Goal: Task Accomplishment & Management: Complete application form

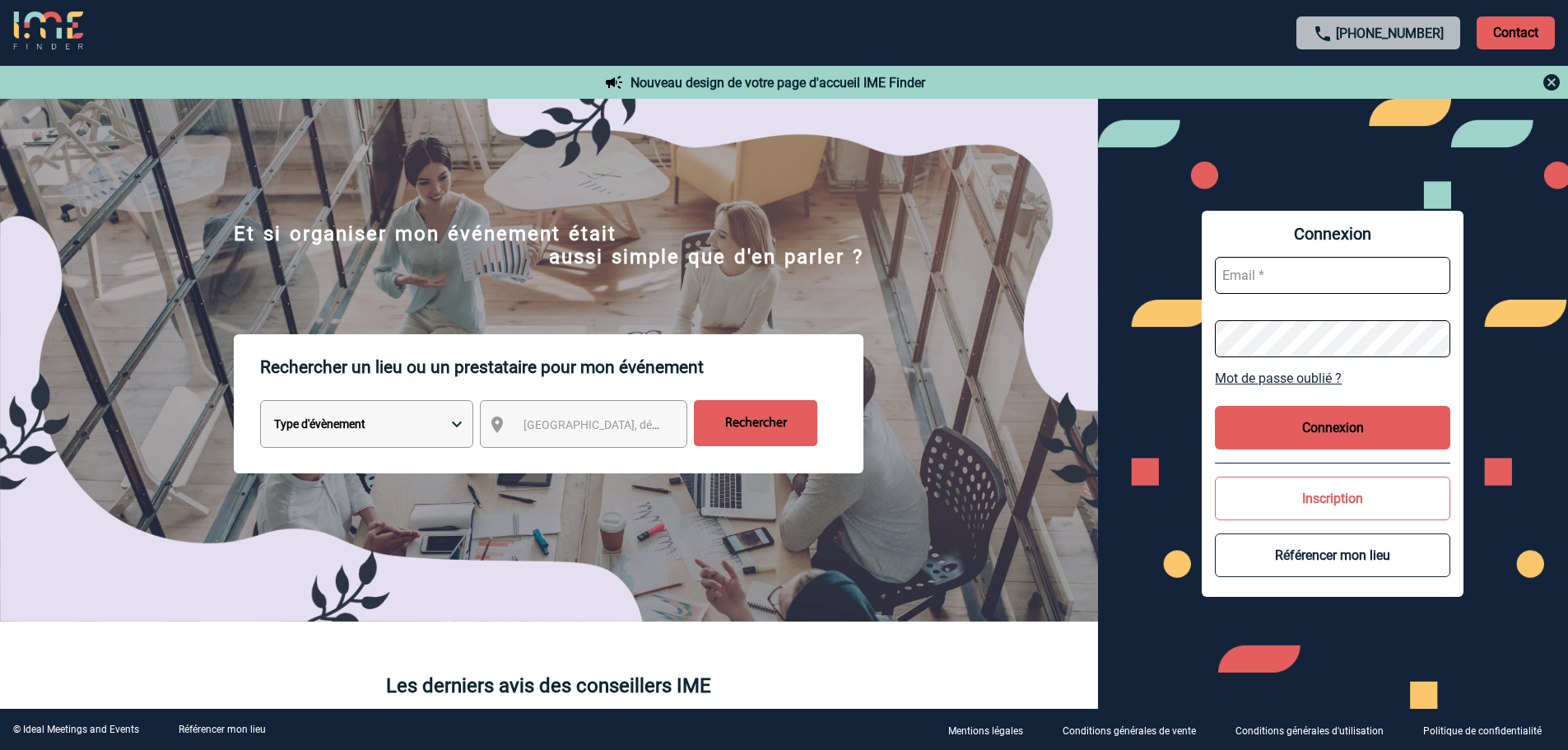
type input "mknopf@ime-groupe.com"
click at [1319, 434] on button "Connexion" at bounding box center [1333, 428] width 236 height 43
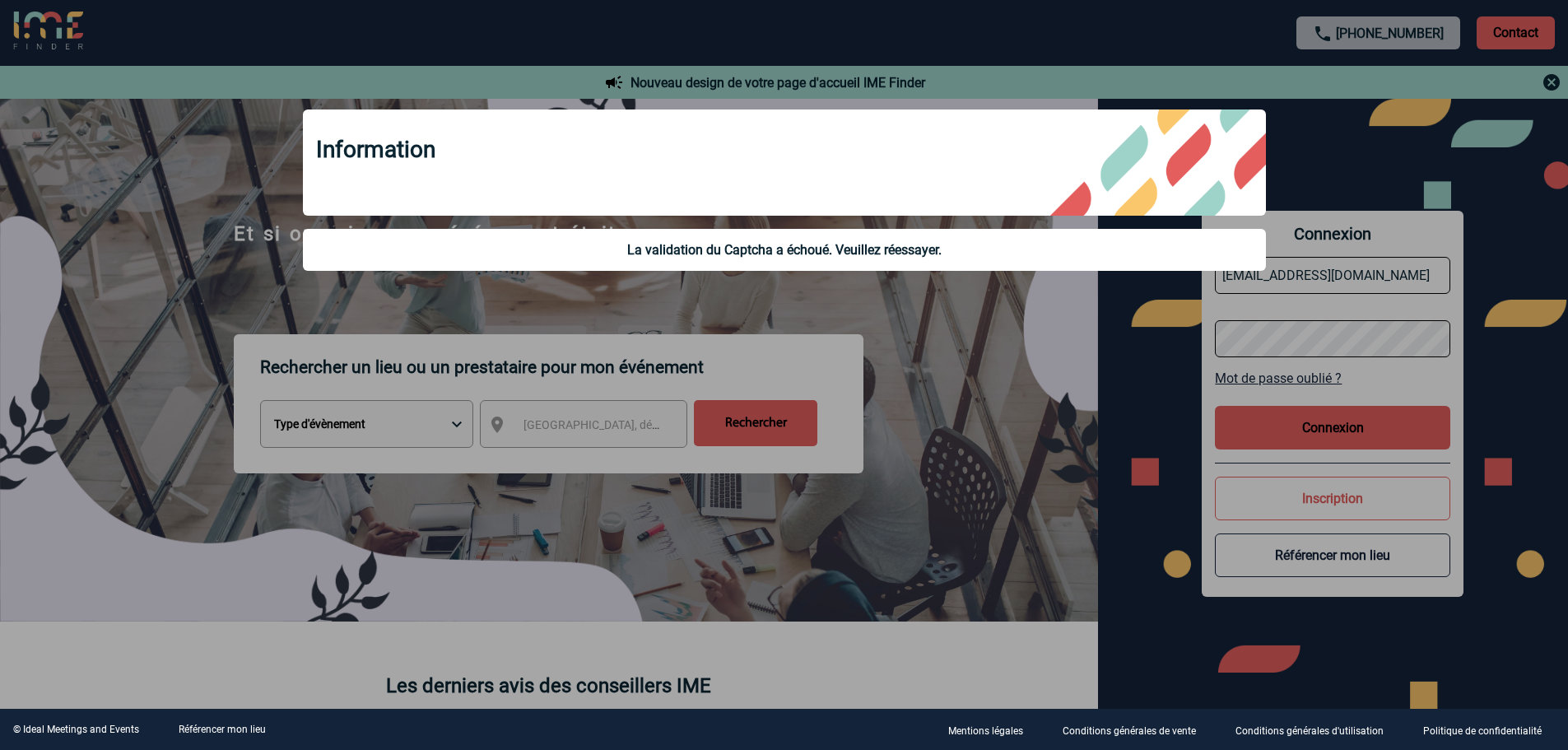
click at [1136, 361] on div at bounding box center [784, 375] width 1568 height 750
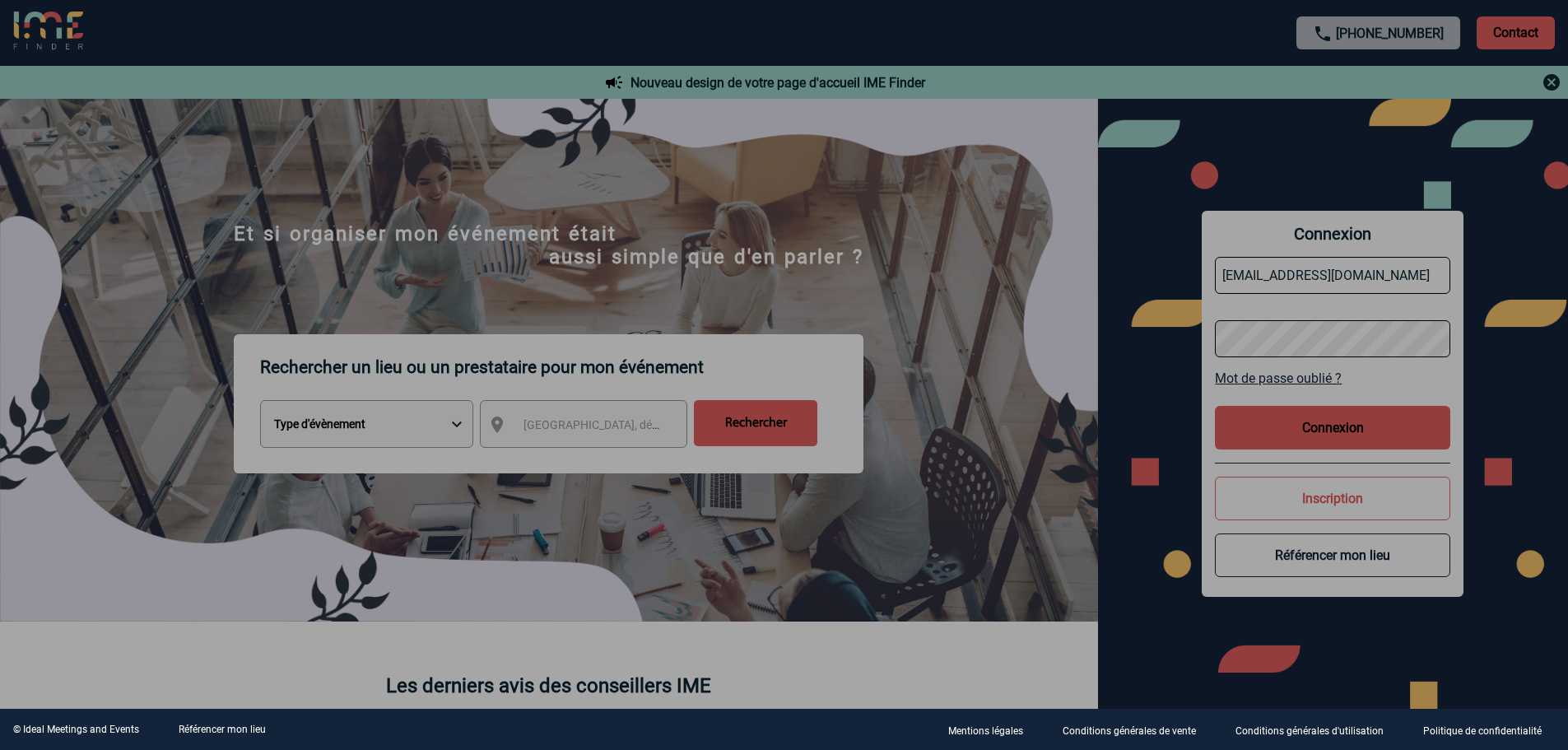
click at [1329, 423] on div at bounding box center [784, 375] width 1568 height 750
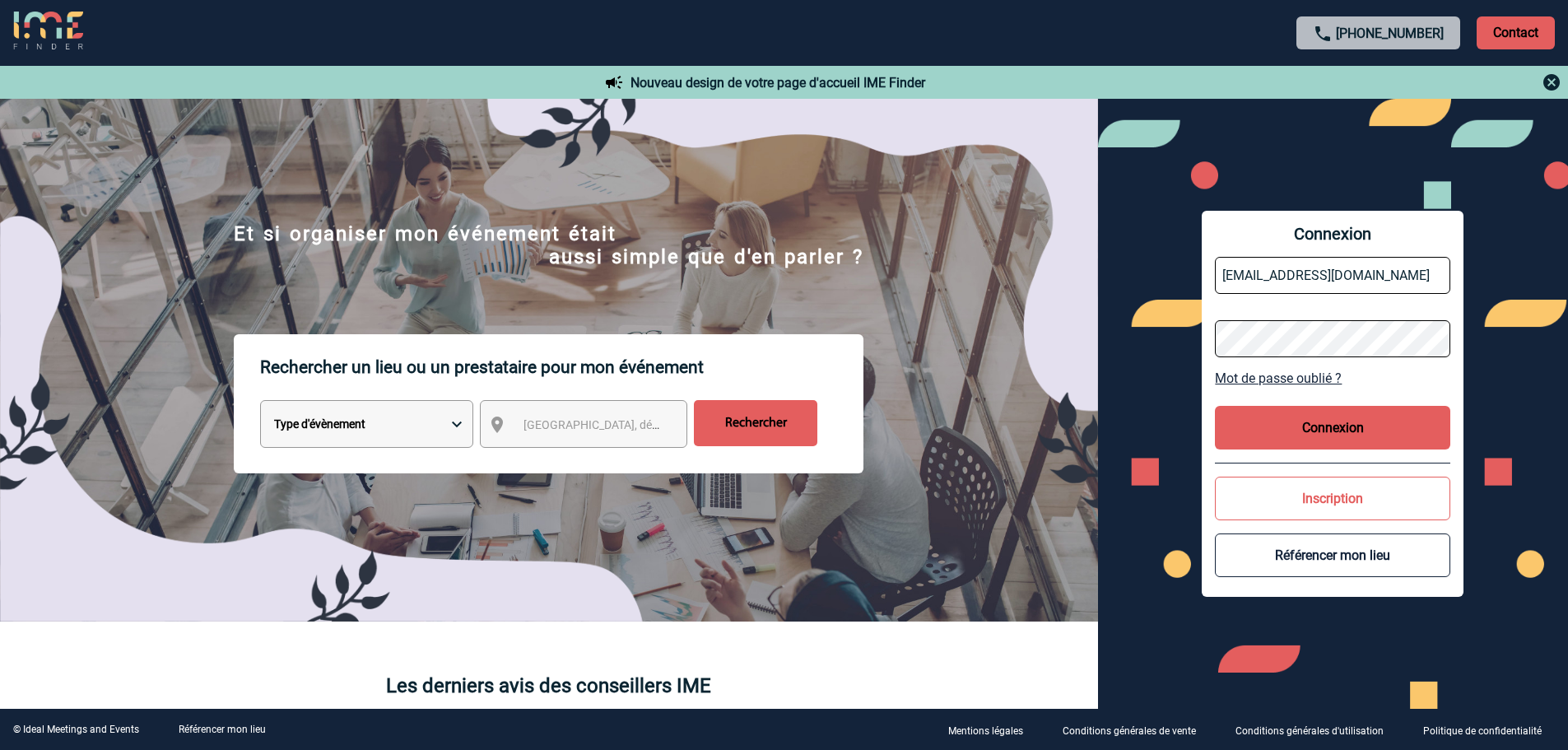
click at [1325, 422] on button "Connexion" at bounding box center [1333, 428] width 236 height 43
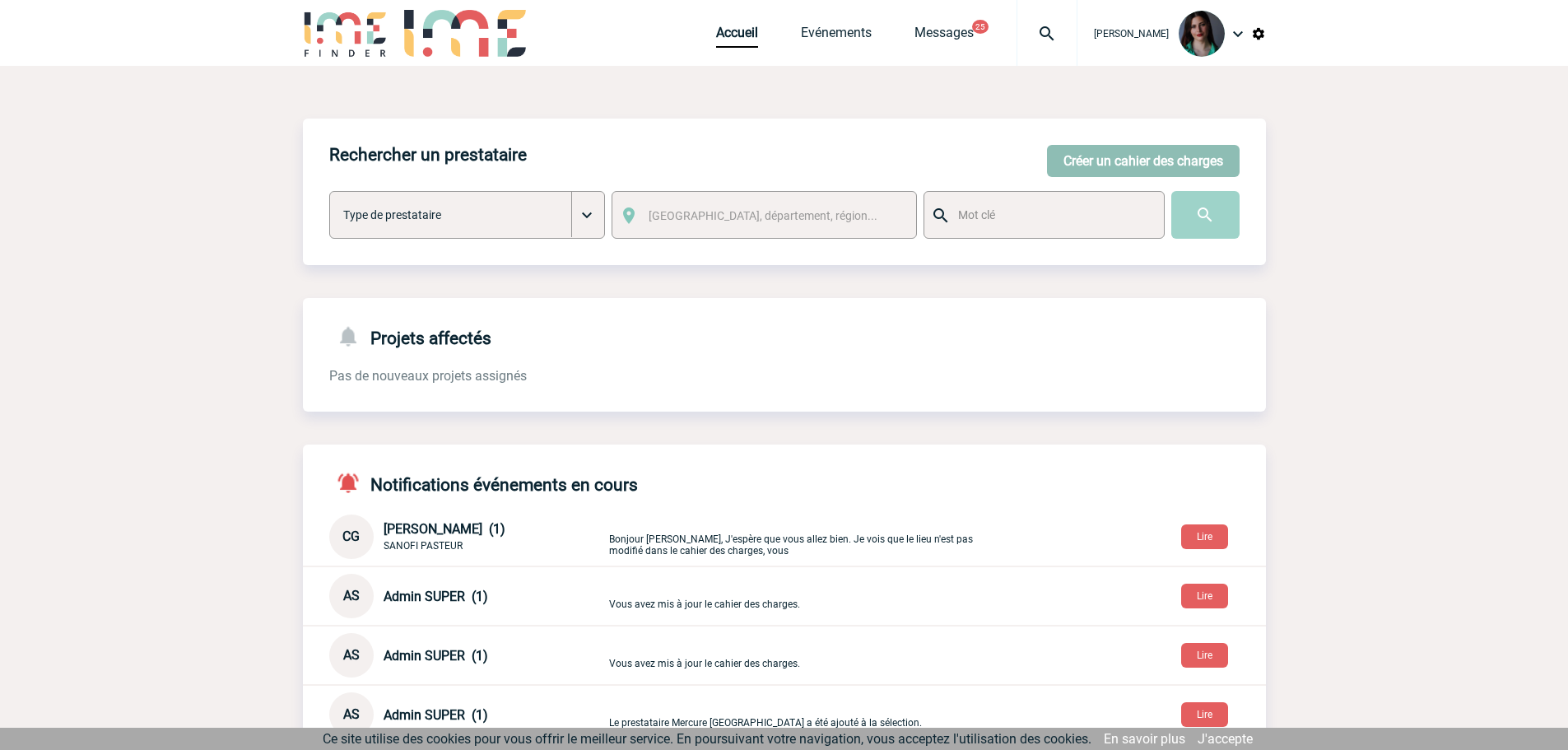
click at [1081, 160] on button "Créer un cahier des charges" at bounding box center [1143, 161] width 193 height 32
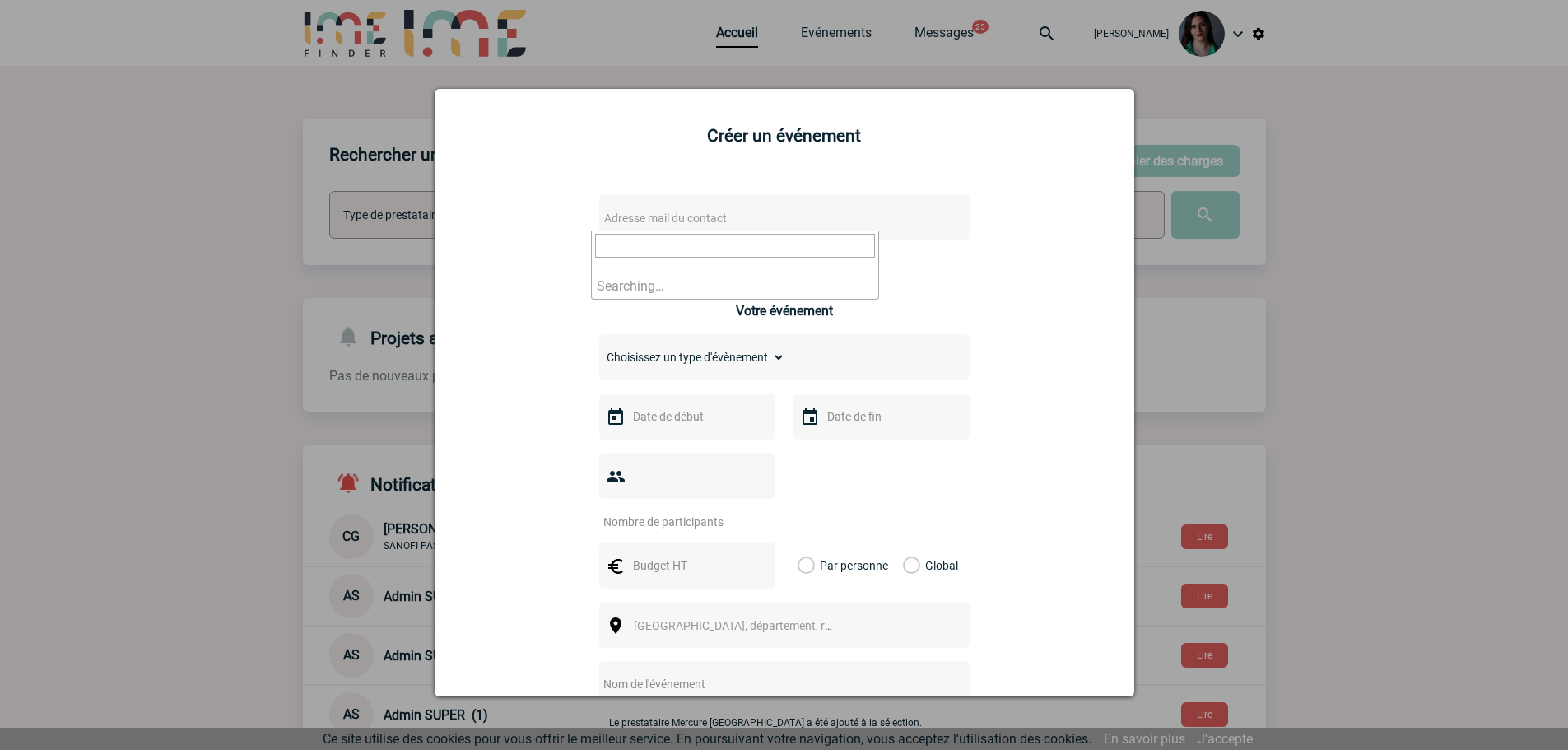
click at [631, 223] on span "Adresse mail du contact" at bounding box center [665, 218] width 123 height 14
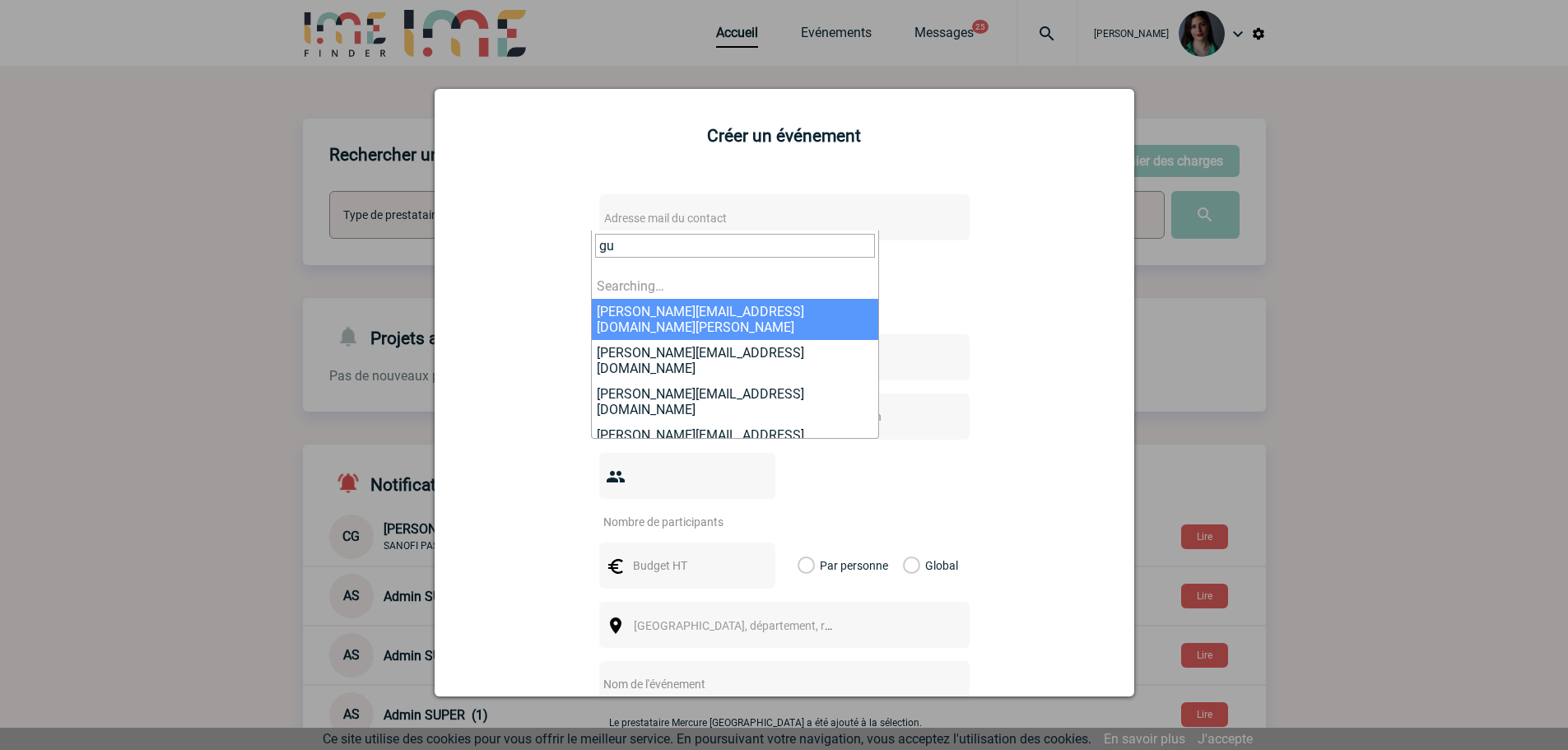
type input "g"
paste input "Nous accueillons en effet la semaine 47, une vingtaine de collaborateurs et man…"
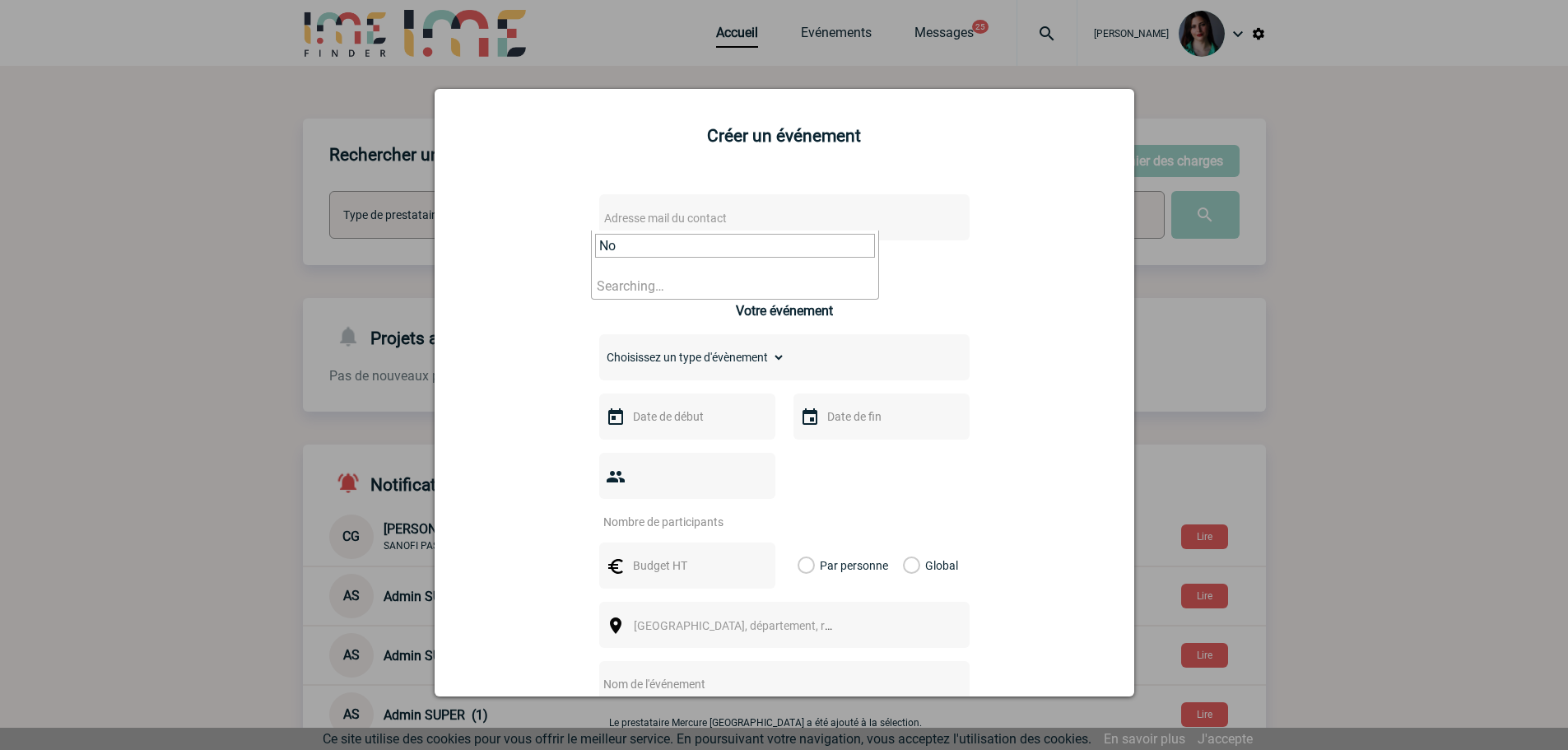
type input "N"
click at [1385, 127] on div at bounding box center [784, 375] width 1568 height 750
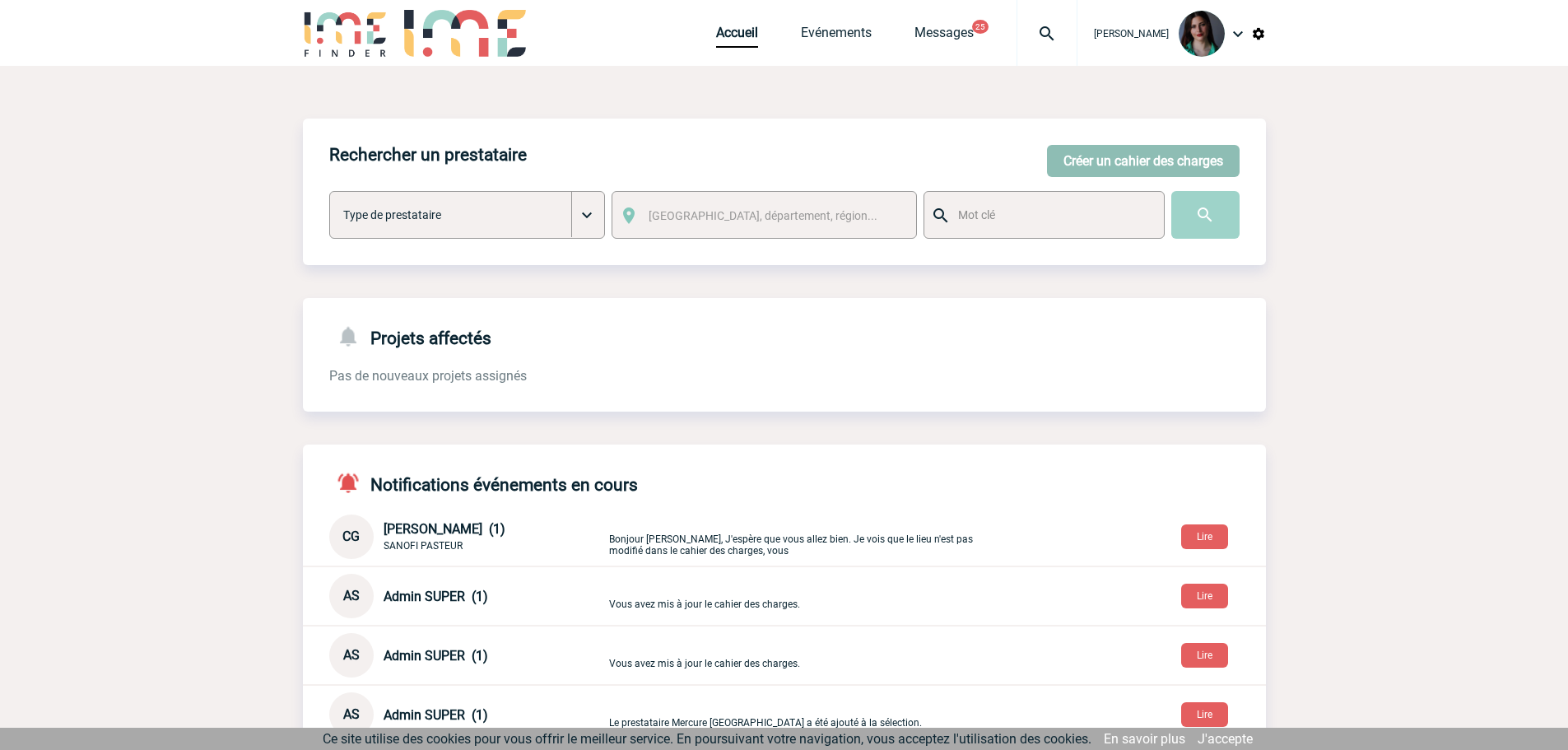
click at [1068, 165] on button "Créer un cahier des charges" at bounding box center [1143, 161] width 193 height 32
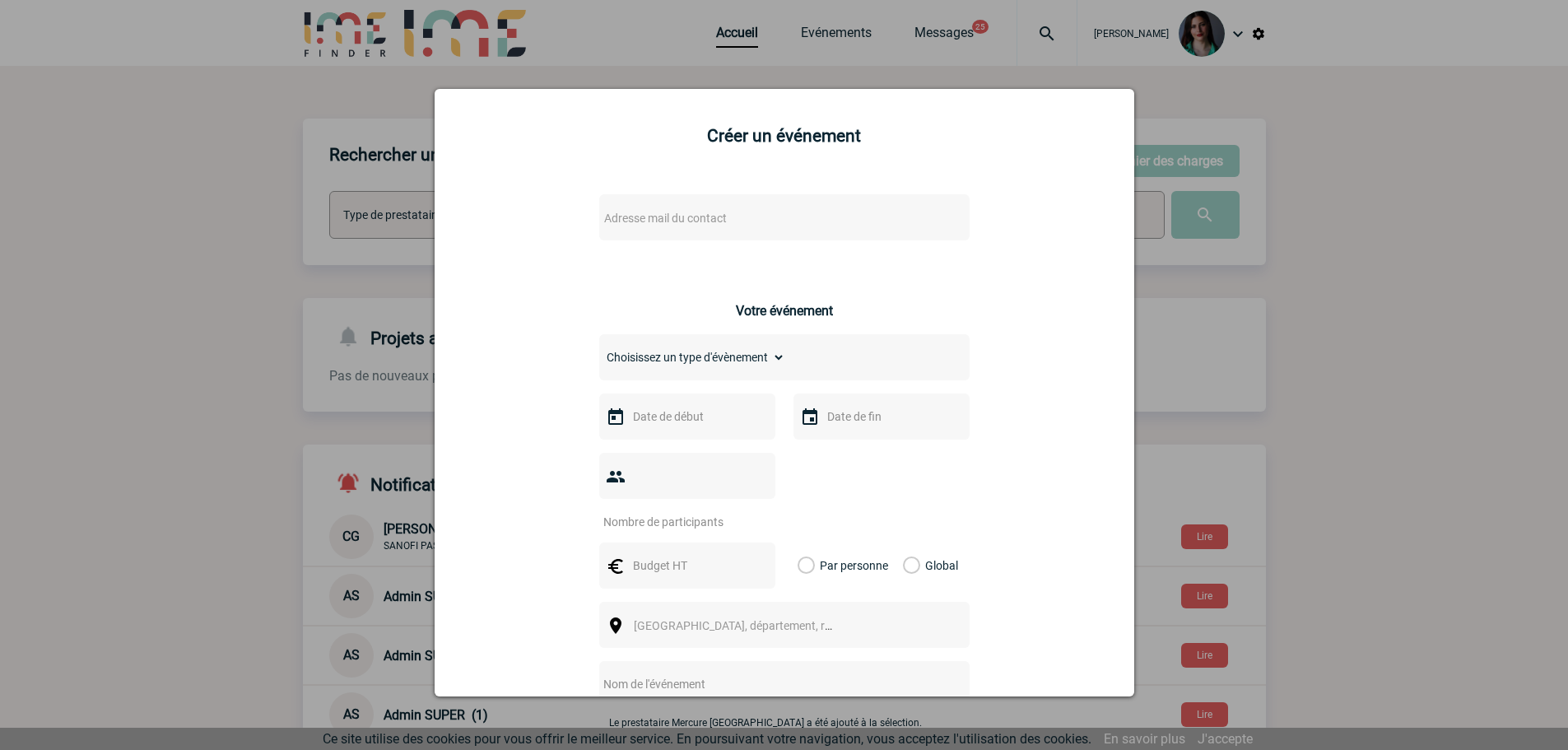
click at [680, 226] on span "Adresse mail du contact" at bounding box center [742, 218] width 288 height 23
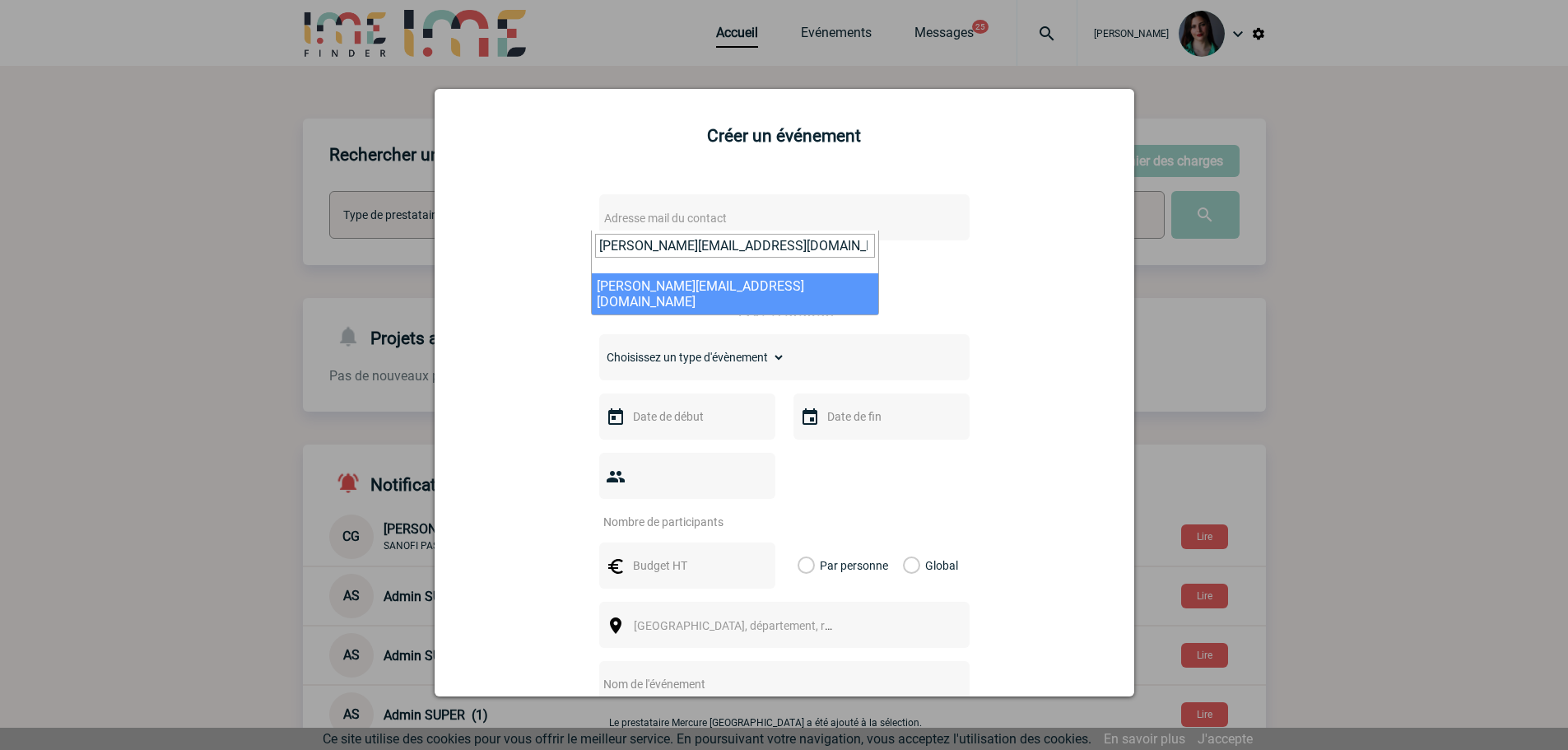
type input "[PERSON_NAME][EMAIL_ADDRESS][DOMAIN_NAME]"
select select "108995"
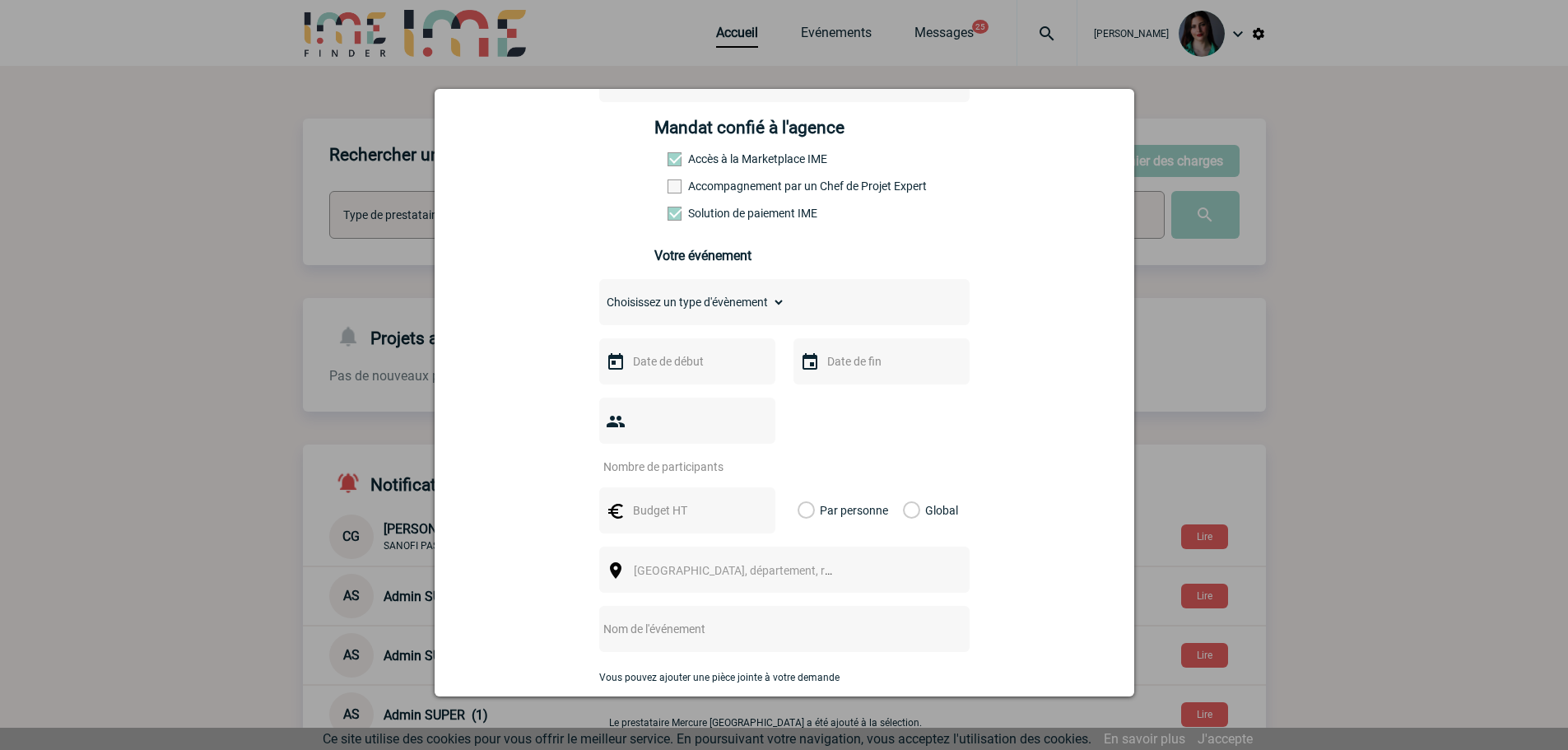
scroll to position [247, 0]
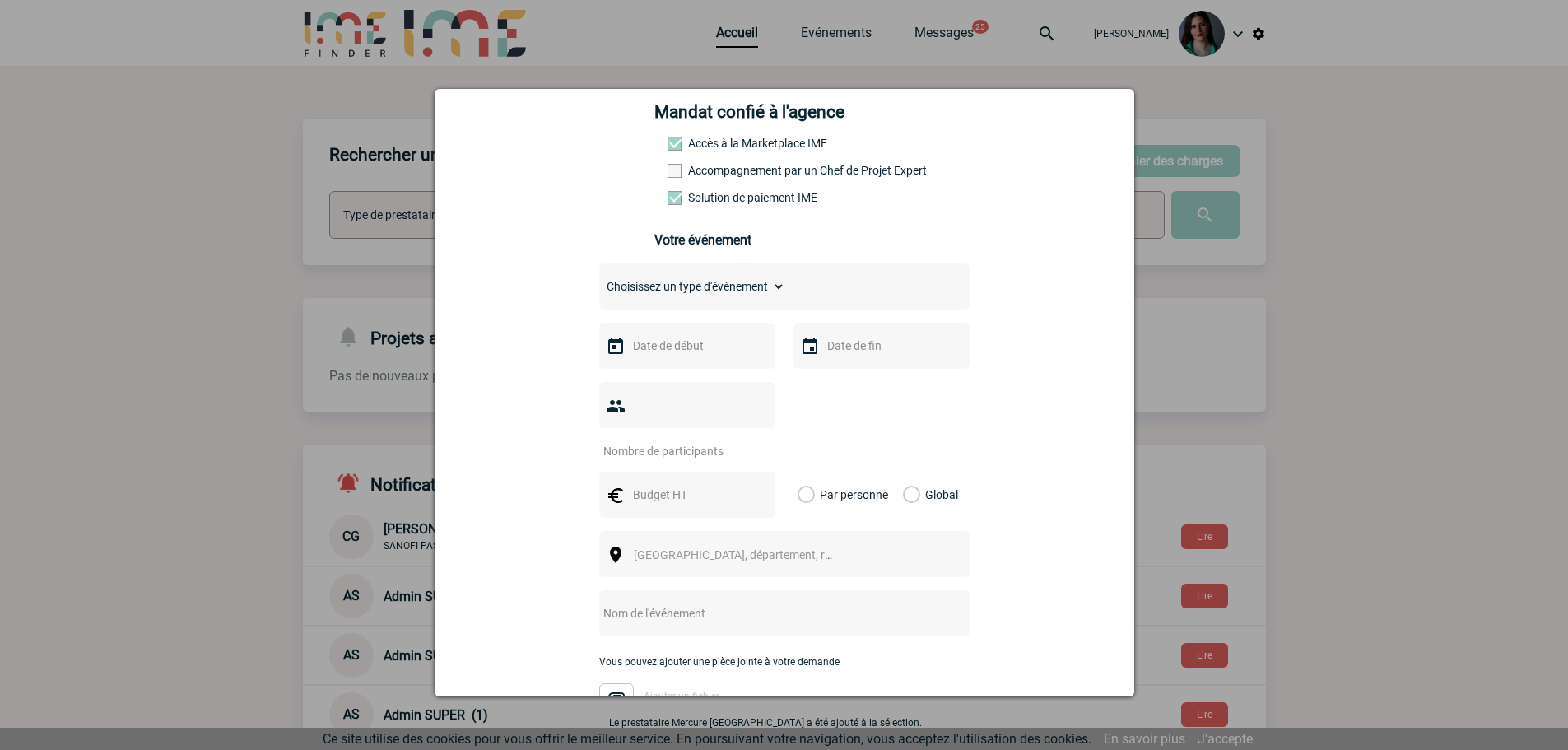
click at [765, 288] on select "Choisissez un type d'évènement Séminaire avec nuitée Séminaire sans nuitée Repa…" at bounding box center [692, 286] width 186 height 23
select select "3"
click at [600, 279] on select "Choisissez un type d'évènement Séminaire avec nuitée Séminaire sans nuitée Repa…" at bounding box center [692, 286] width 186 height 23
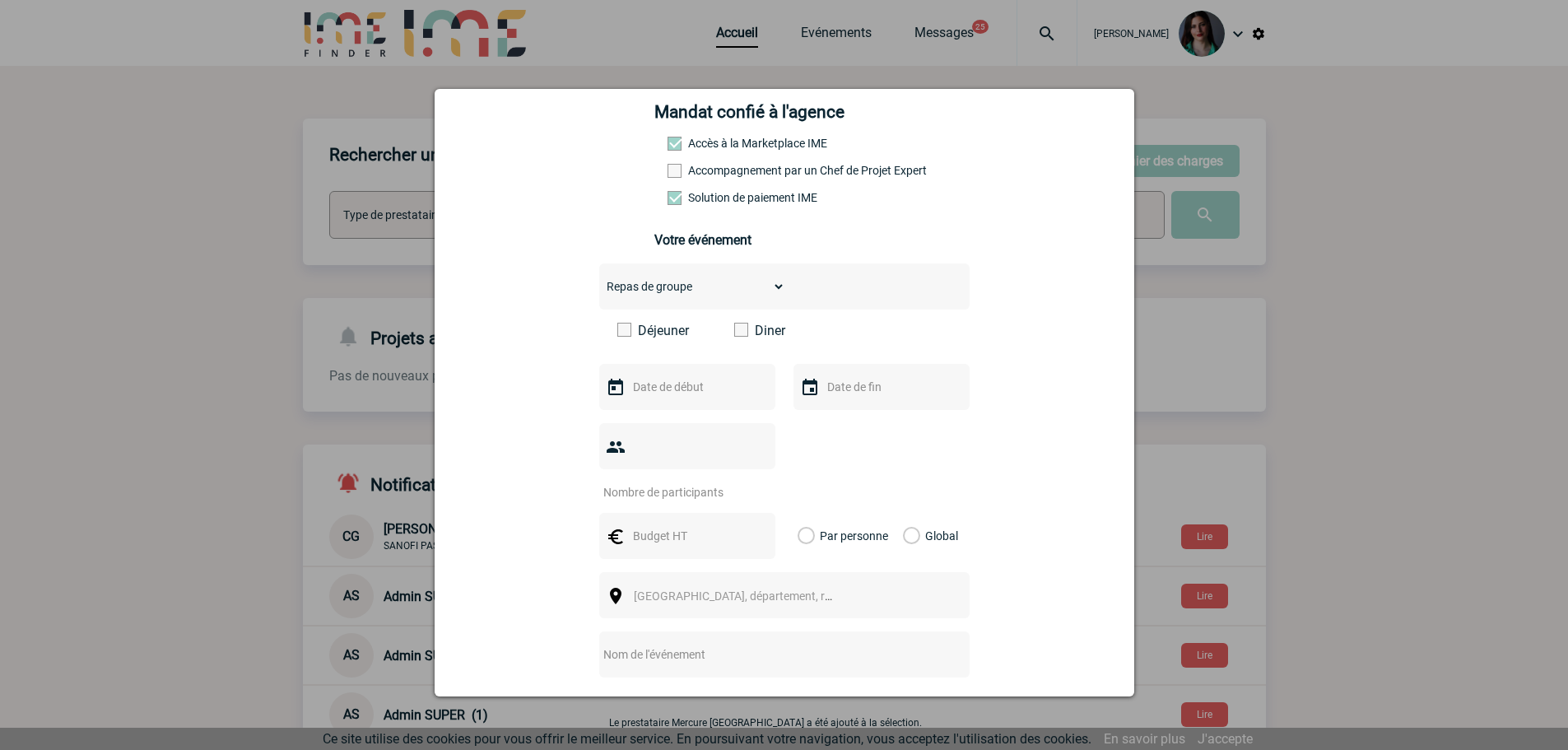
click at [739, 333] on span at bounding box center [741, 329] width 14 height 14
click at [0, 0] on input "Diner" at bounding box center [0, 0] width 0 height 0
click at [663, 387] on input "text" at bounding box center [686, 387] width 114 height 21
click at [641, 416] on div "Précédent Suivant Septembre 2025" at bounding box center [738, 421] width 224 height 29
click at [634, 421] on div "Précédent Suivant Septembre 2025" at bounding box center [738, 421] width 224 height 29
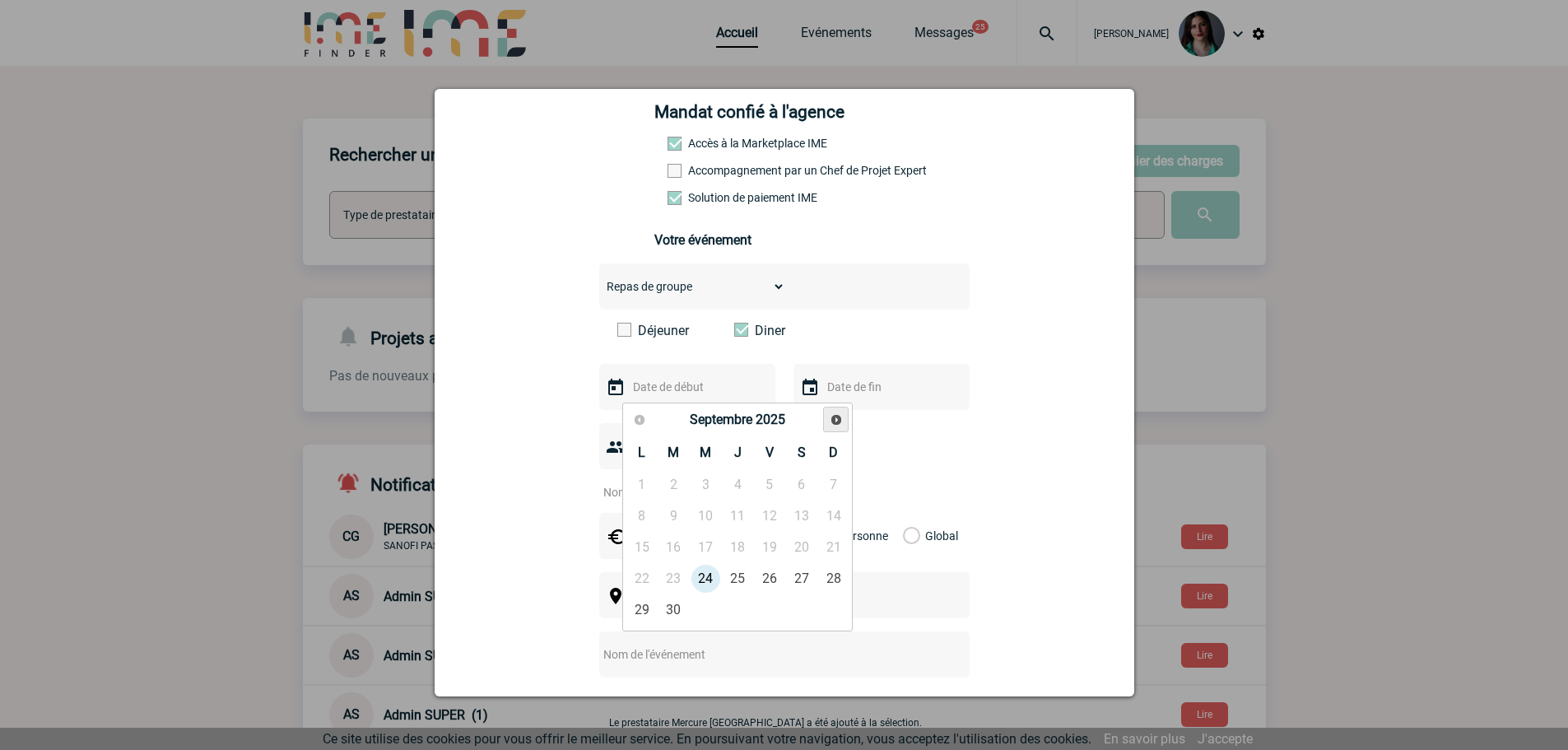
click at [831, 419] on span "Suivant" at bounding box center [836, 420] width 14 height 14
click at [676, 583] on link "18" at bounding box center [674, 579] width 31 height 30
type input "[DATE]"
click at [849, 388] on input "text" at bounding box center [880, 387] width 114 height 21
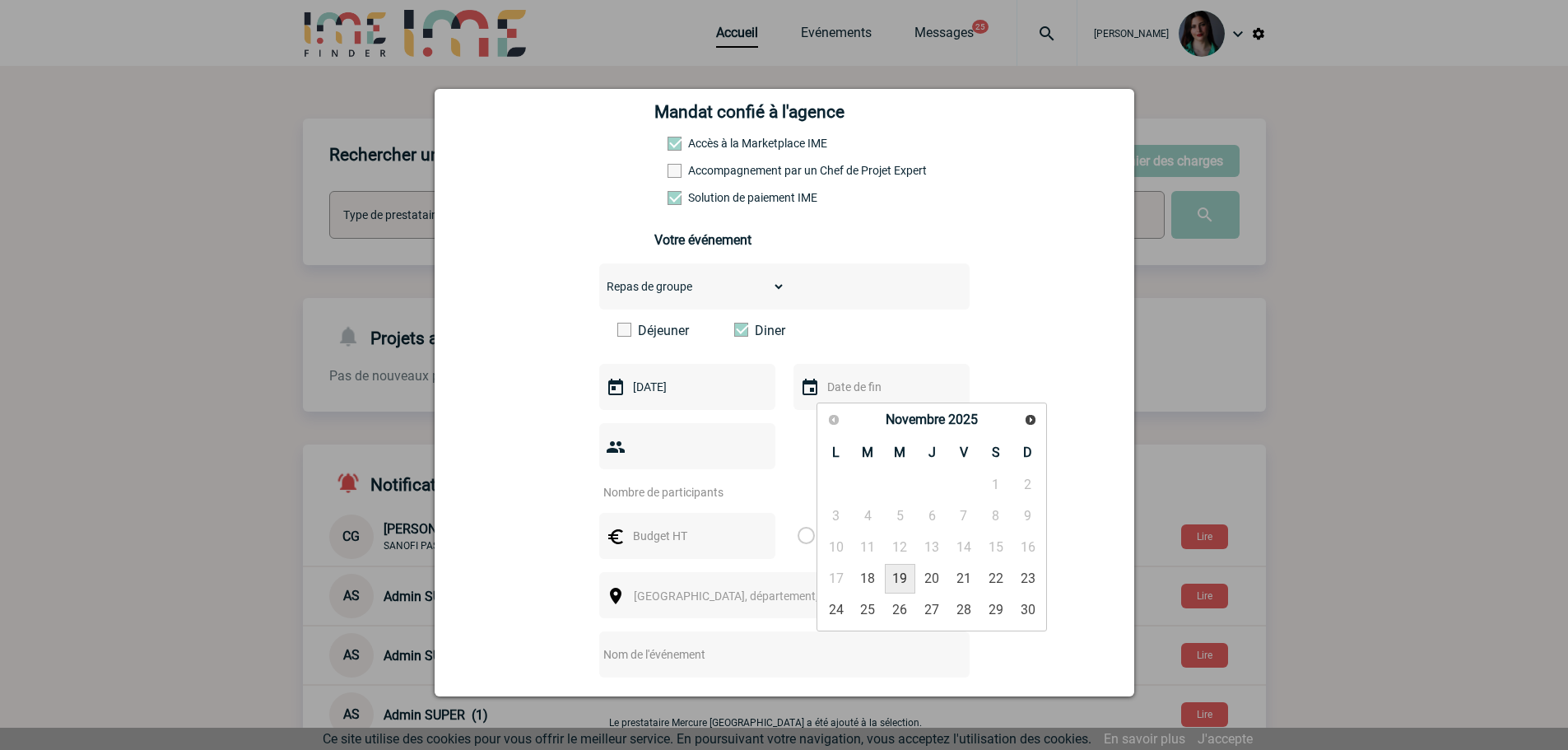
click at [907, 575] on link "19" at bounding box center [900, 579] width 31 height 30
type input "[DATE]"
click at [687, 482] on input "number" at bounding box center [677, 492] width 154 height 21
type input "20"
click at [544, 498] on div "[PERSON_NAME][EMAIL_ADDRESS][DOMAIN_NAME] [DOMAIN_NAME][EMAIL_ADDRESS][DOMAIN_N…" at bounding box center [784, 465] width 659 height 1067
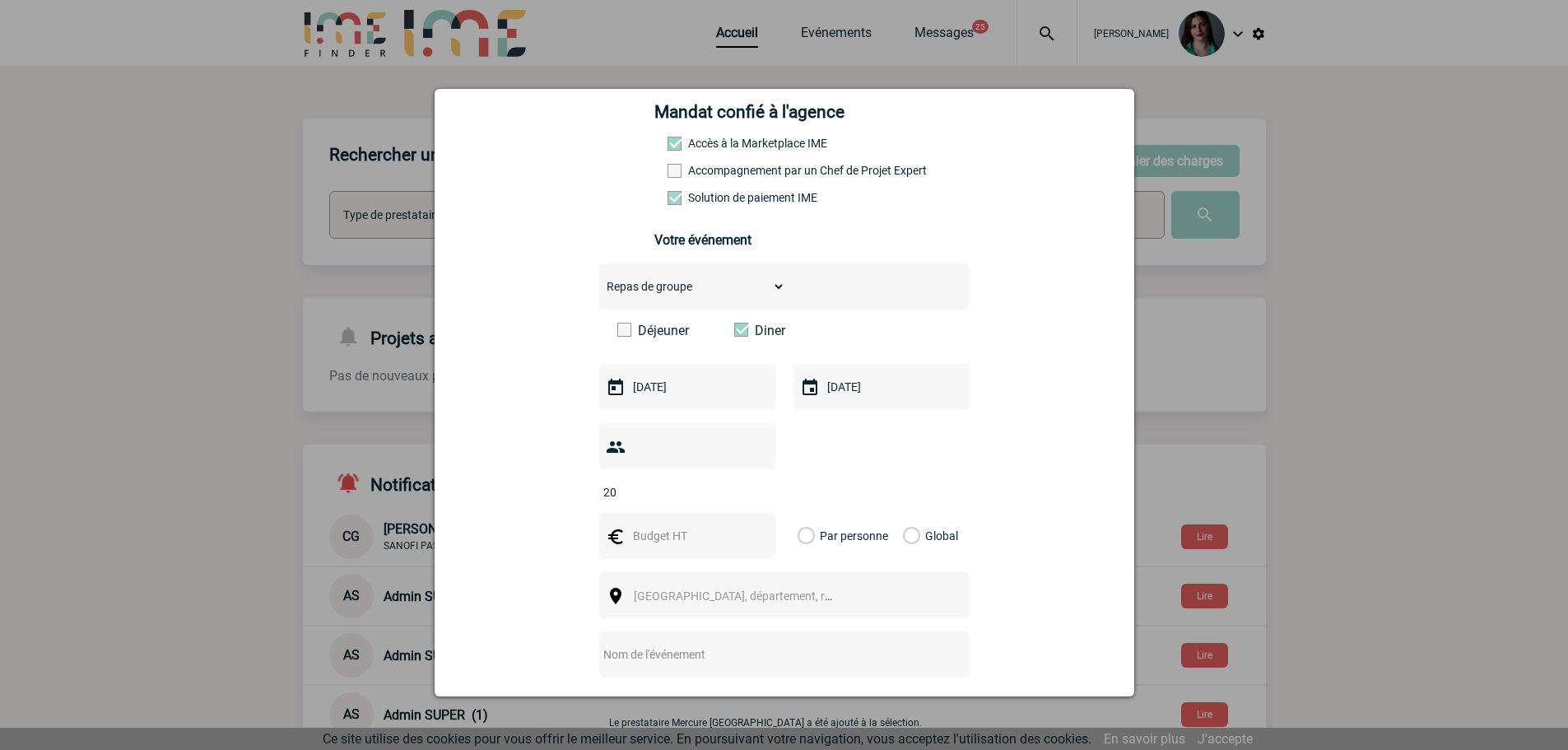
click at [664, 525] on input "text" at bounding box center [686, 535] width 114 height 21
type input "4500"
click at [912, 513] on label "Global" at bounding box center [908, 536] width 11 height 46
click at [0, 0] on input "Global" at bounding box center [0, 0] width 0 height 0
click at [686, 590] on span "[GEOGRAPHIC_DATA], département, région..." at bounding box center [748, 596] width 229 height 14
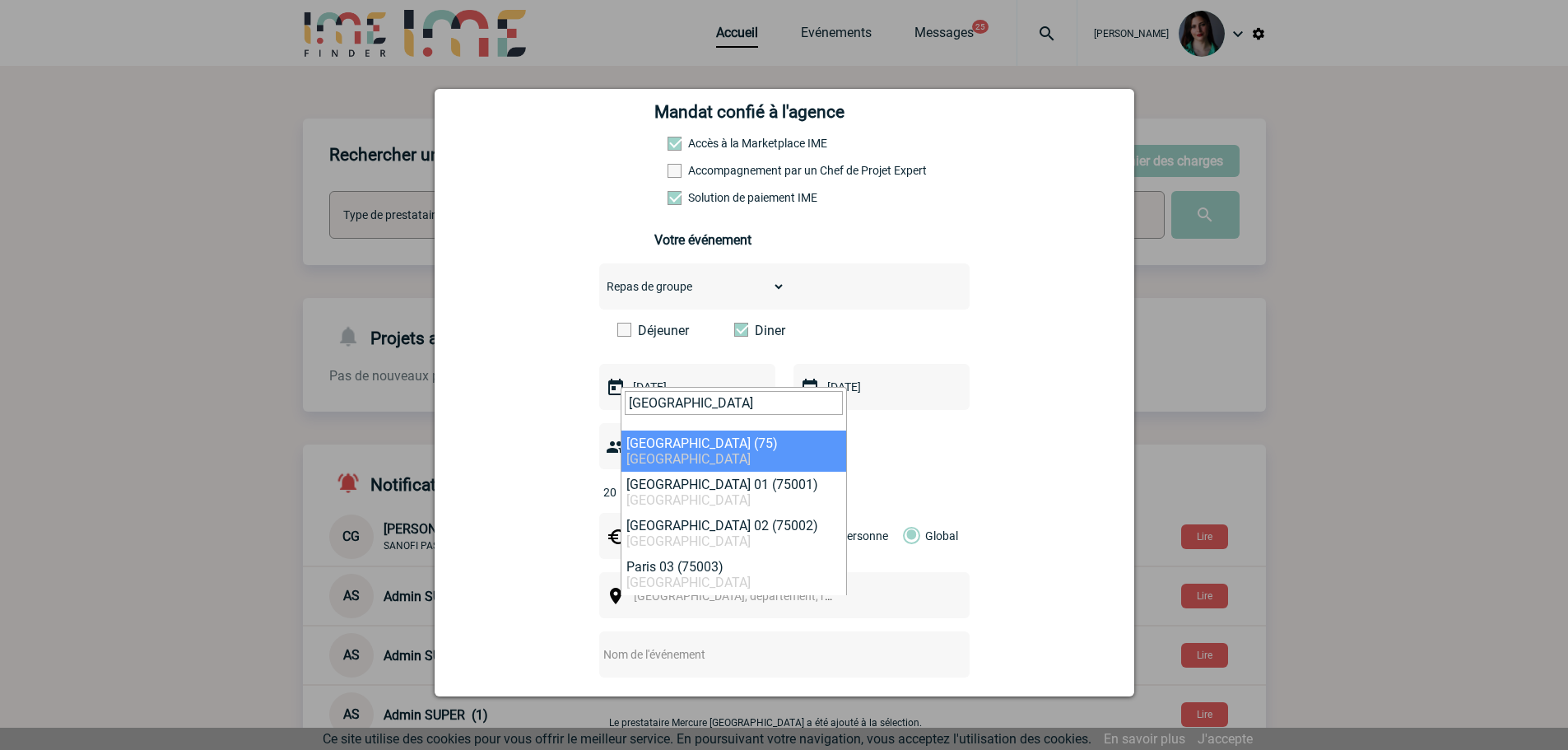
type input "[GEOGRAPHIC_DATA]"
select select "3"
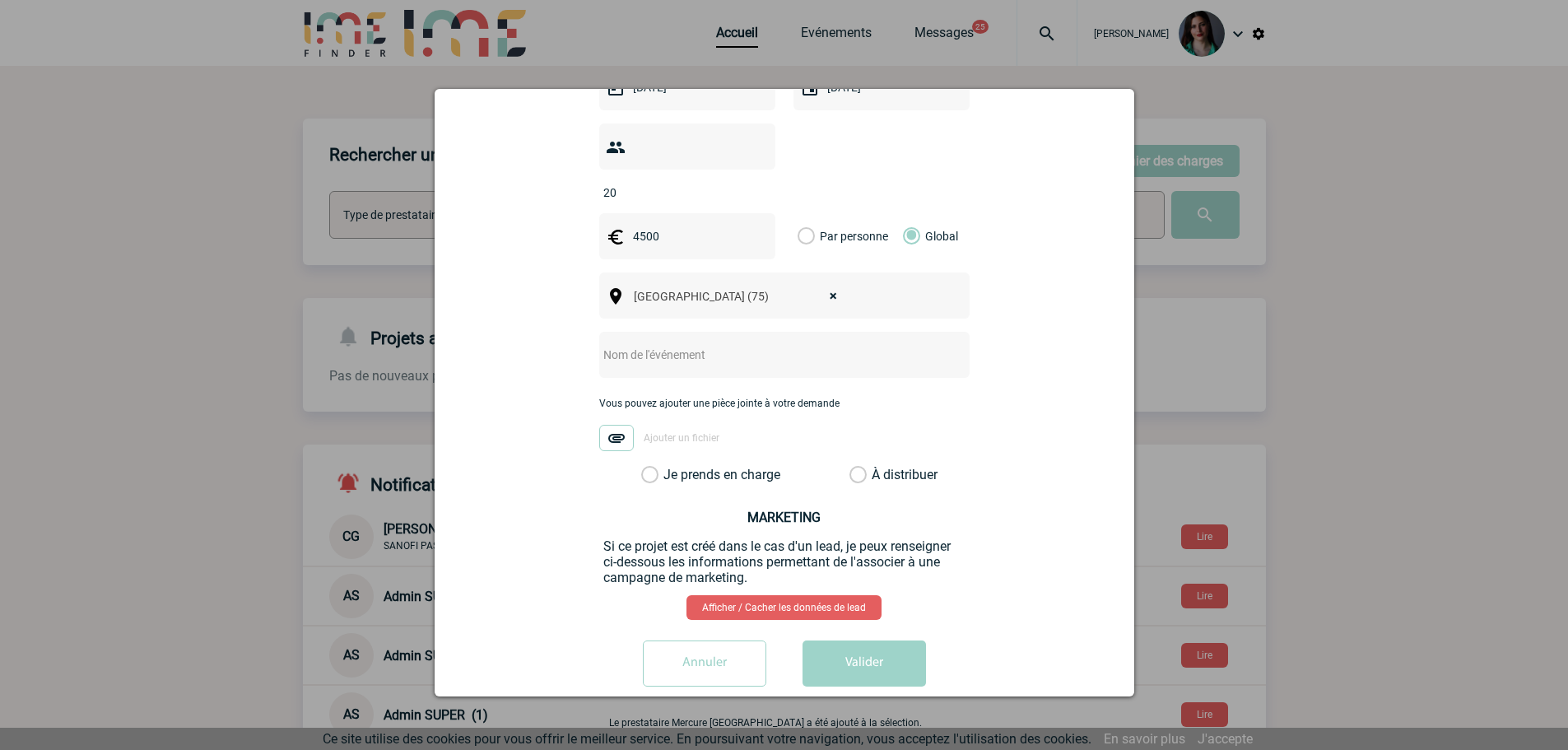
scroll to position [547, 0]
click at [652, 344] on input "text" at bounding box center [762, 354] width 326 height 21
type input "Diners + team building"
click at [643, 466] on label "Je prends en charge" at bounding box center [655, 473] width 28 height 16
click at [0, 0] on input "Je prends en charge" at bounding box center [0, 0] width 0 height 0
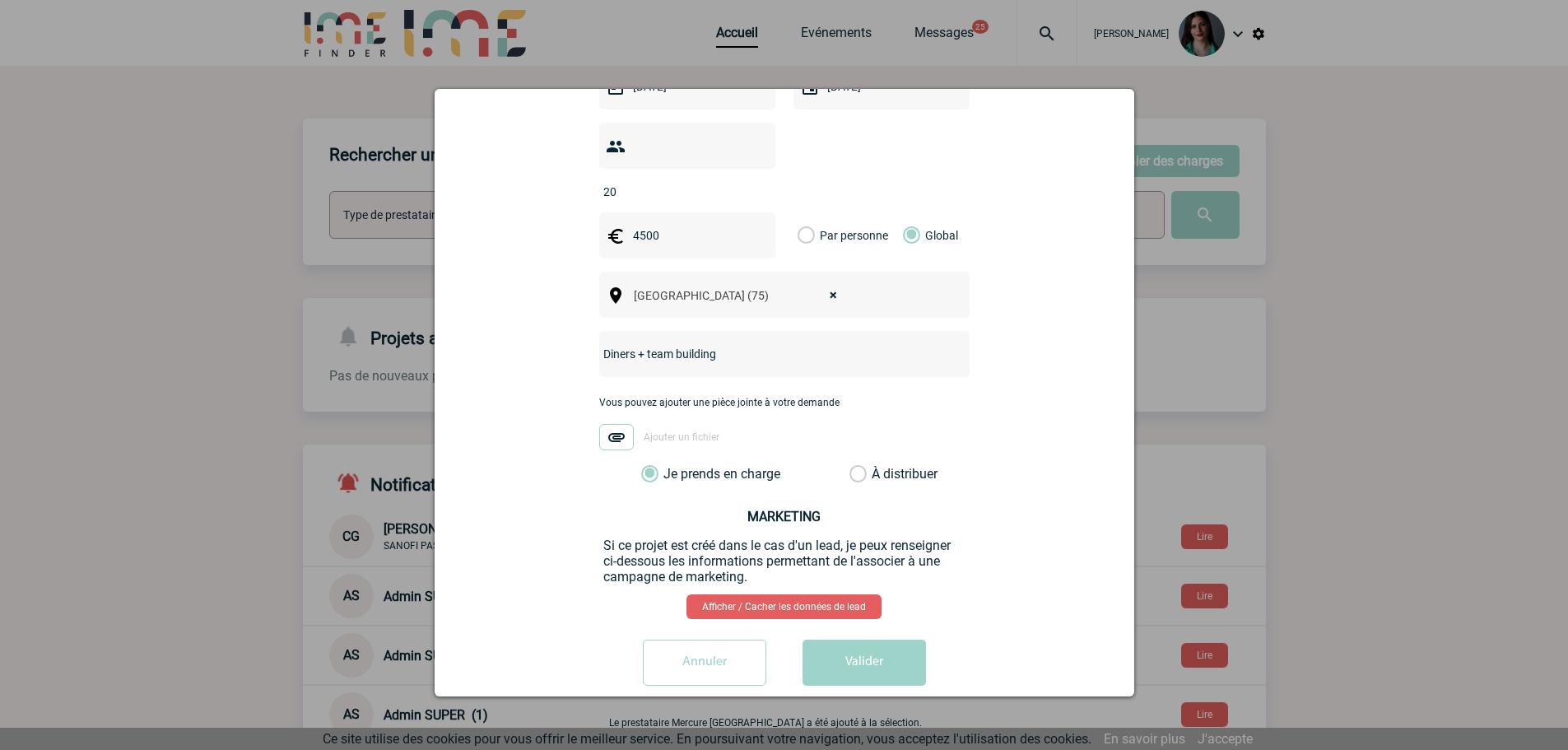
click at [851, 642] on button "Valider" at bounding box center [864, 663] width 124 height 46
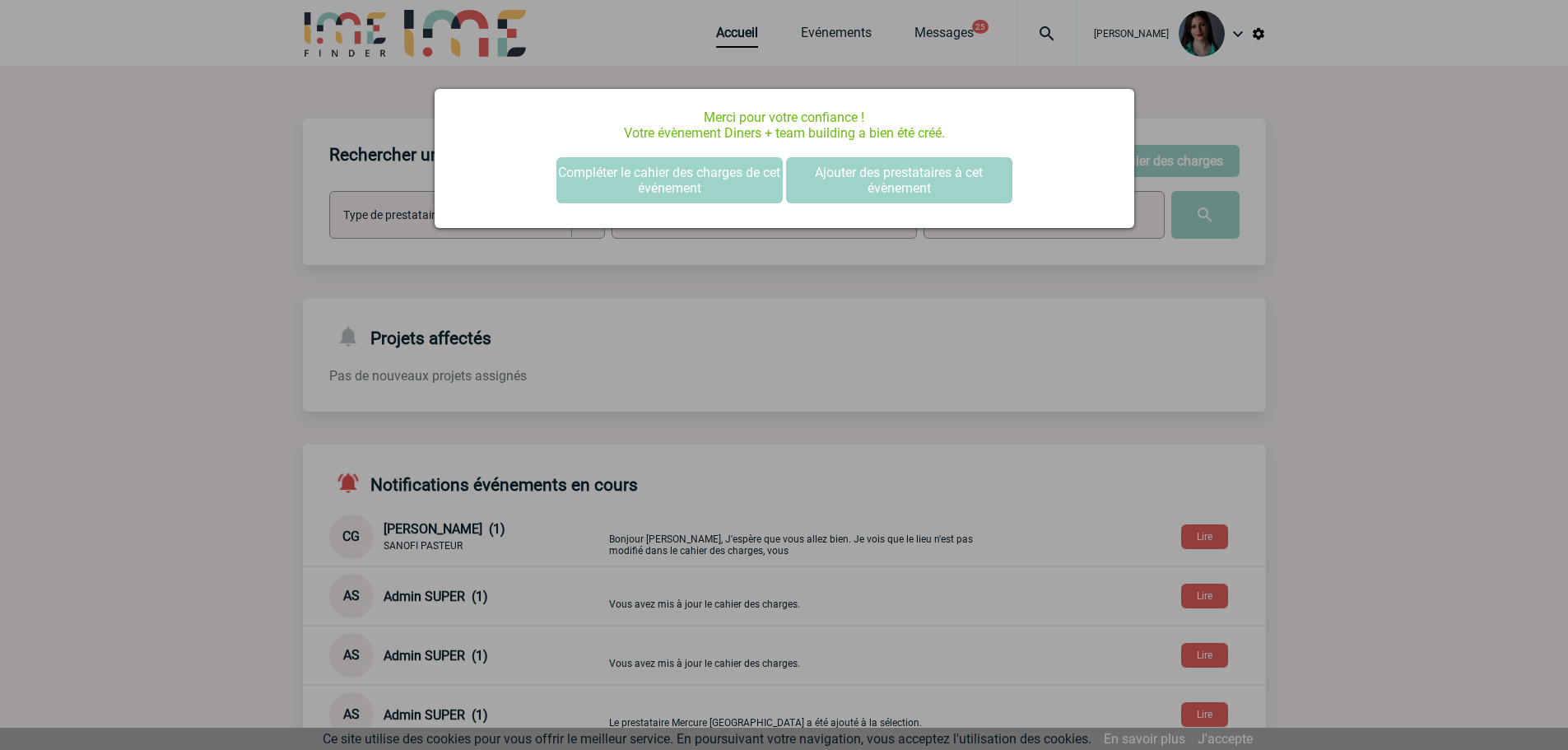
click at [1310, 283] on div at bounding box center [784, 375] width 1568 height 750
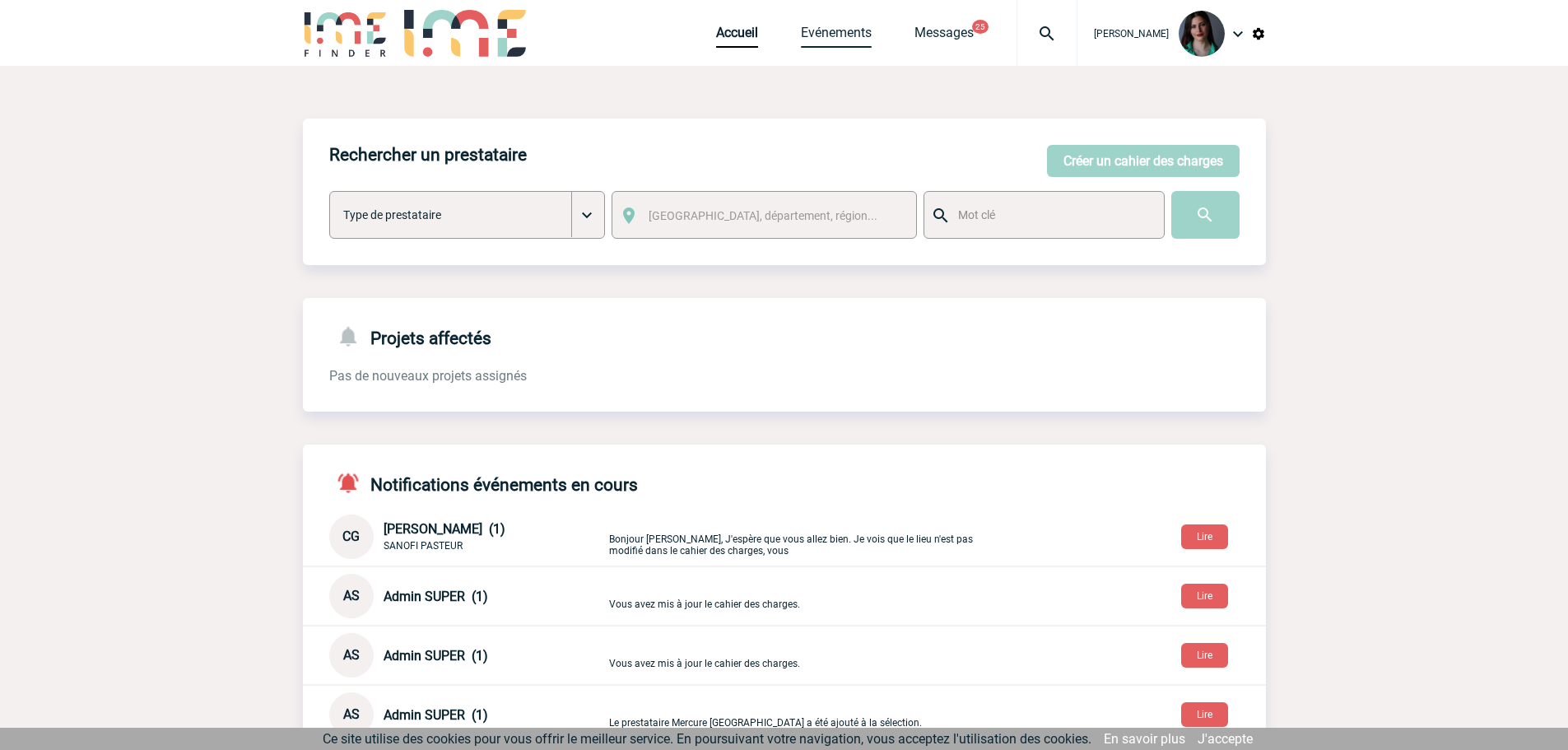
click at [836, 33] on link "Evénements" at bounding box center [835, 36] width 70 height 23
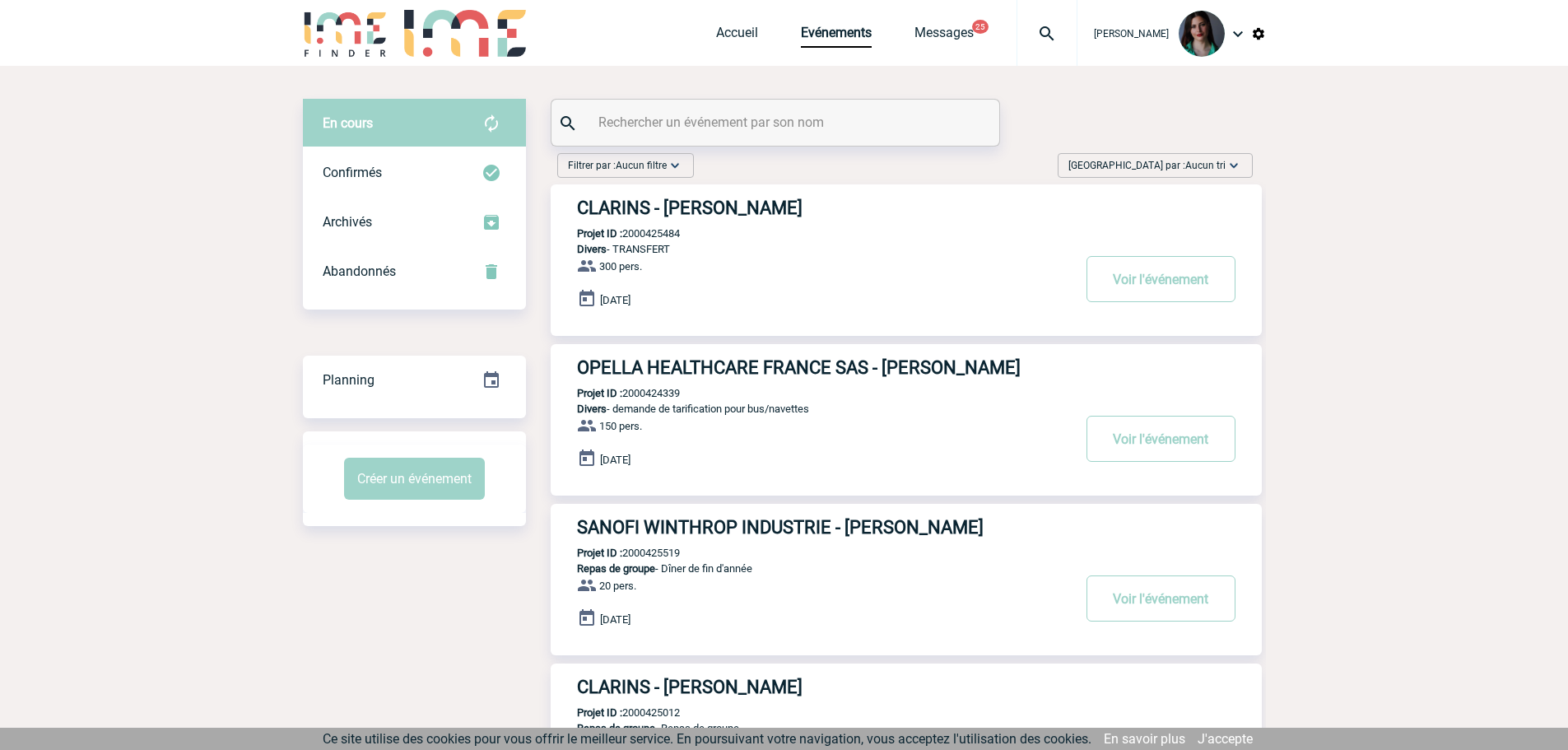
click at [1206, 165] on span "Aucun tri" at bounding box center [1206, 165] width 41 height 12
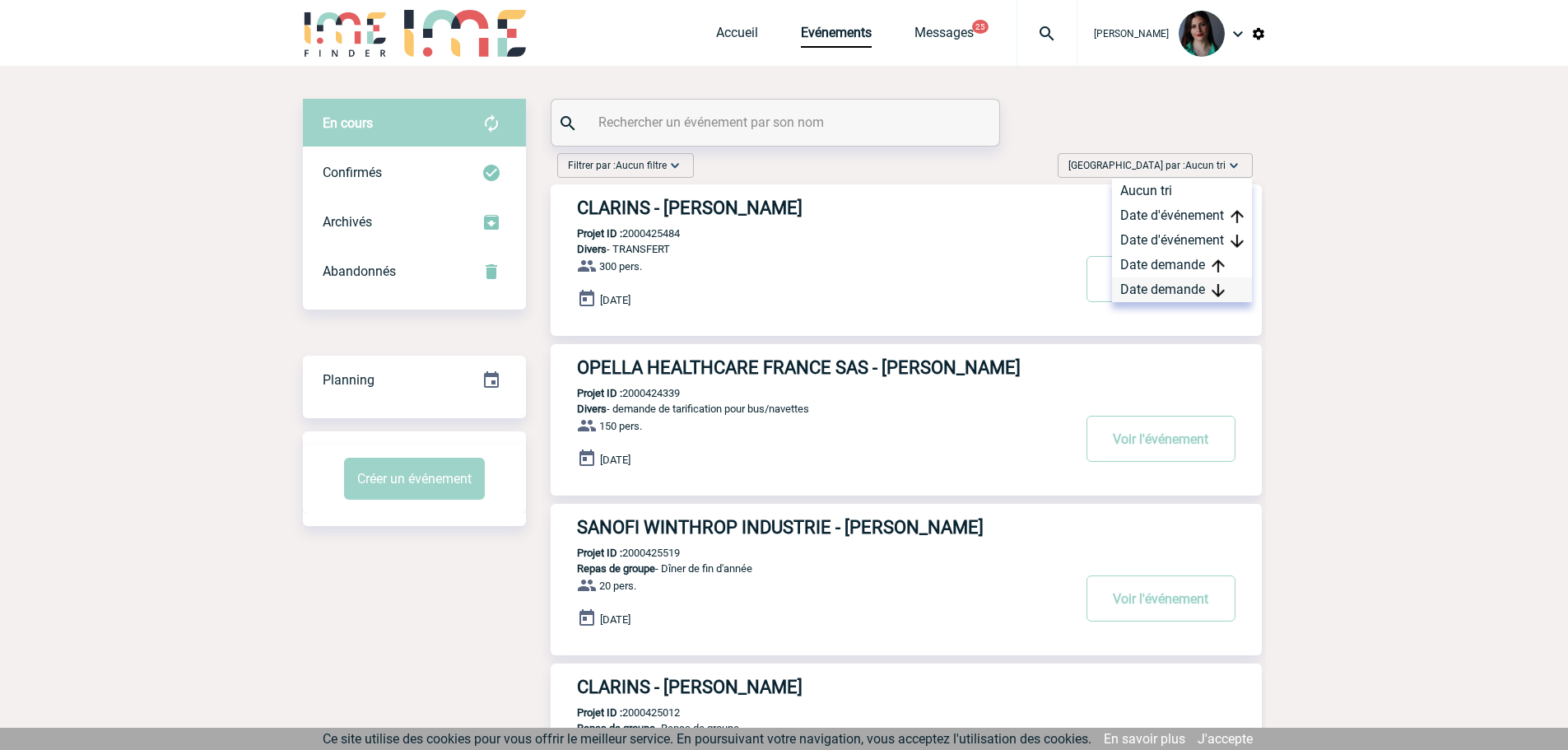
click at [1194, 288] on div "Date demande" at bounding box center [1181, 289] width 140 height 25
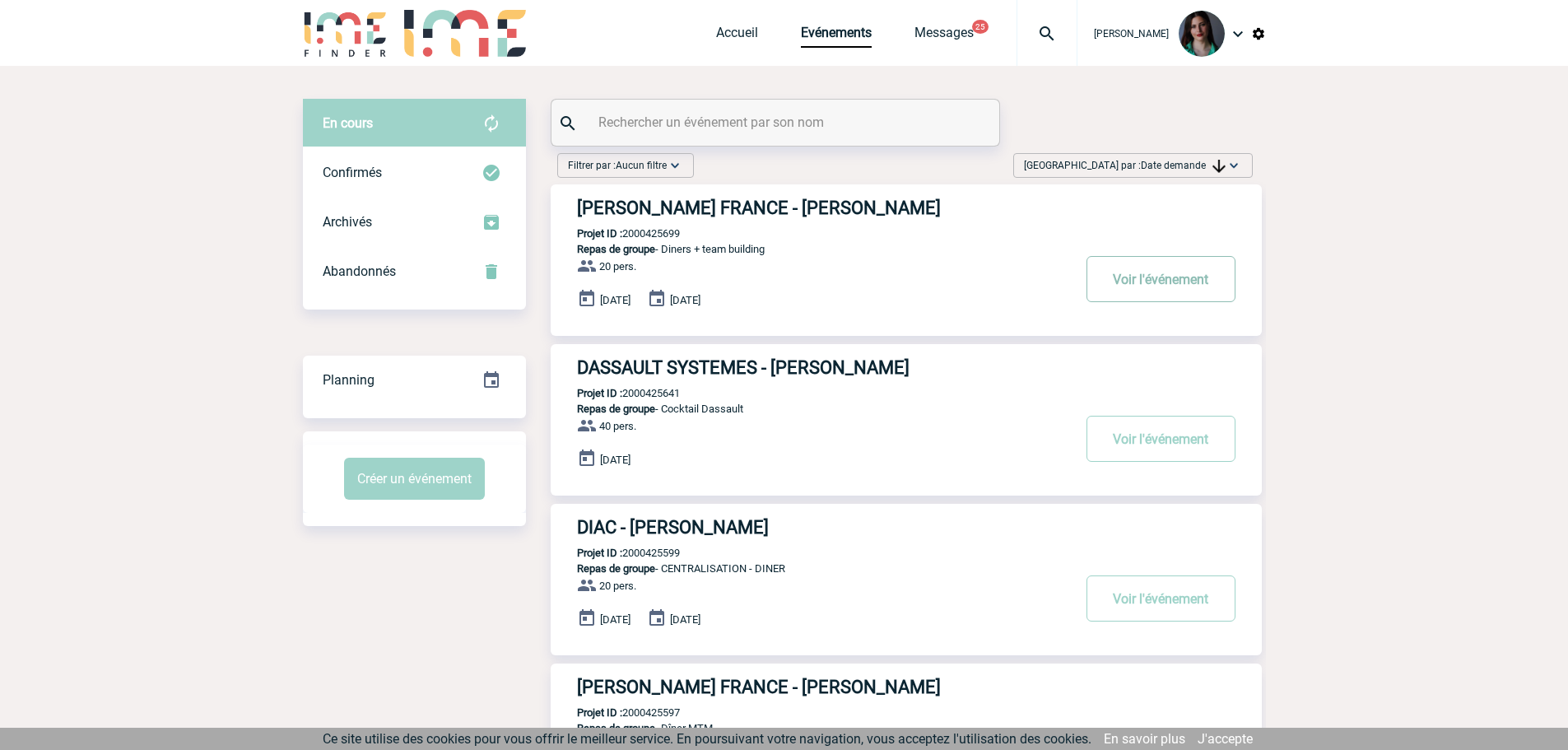
click at [1155, 283] on button "Voir l'événement" at bounding box center [1161, 279] width 149 height 46
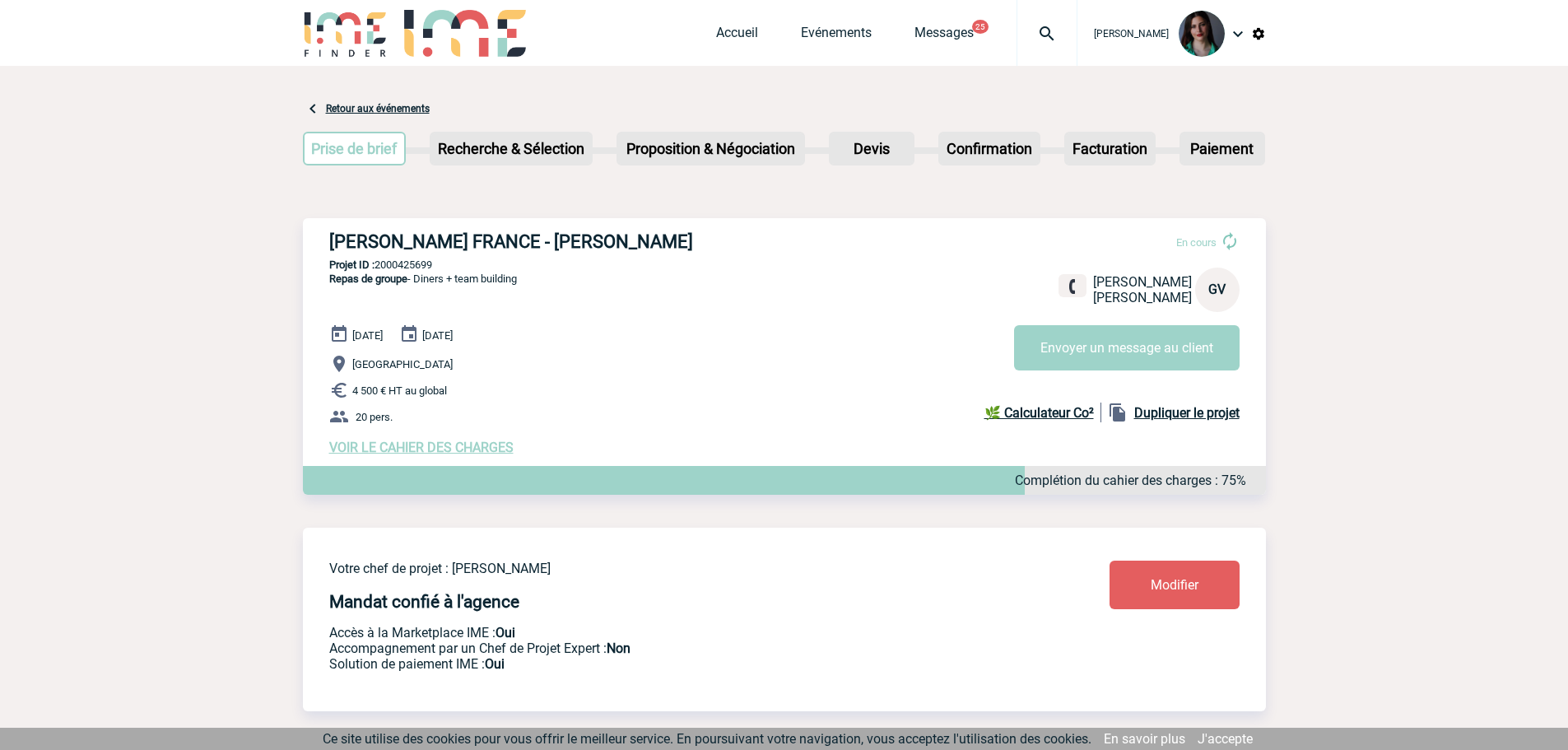
drag, startPoint x: 717, startPoint y: 237, endPoint x: 328, endPoint y: 238, distance: 389.0
click at [329, 238] on h3 "ROBERT BOSCH FRANCE - Guillaume VANCON" at bounding box center [576, 242] width 494 height 20
copy h3 "ROBERT BOSCH FRANCE - Guillaume VANCON"
drag, startPoint x: 446, startPoint y: 261, endPoint x: 378, endPoint y: 269, distance: 68.5
click at [378, 269] on p "Projet ID : 2000425699" at bounding box center [784, 265] width 963 height 13
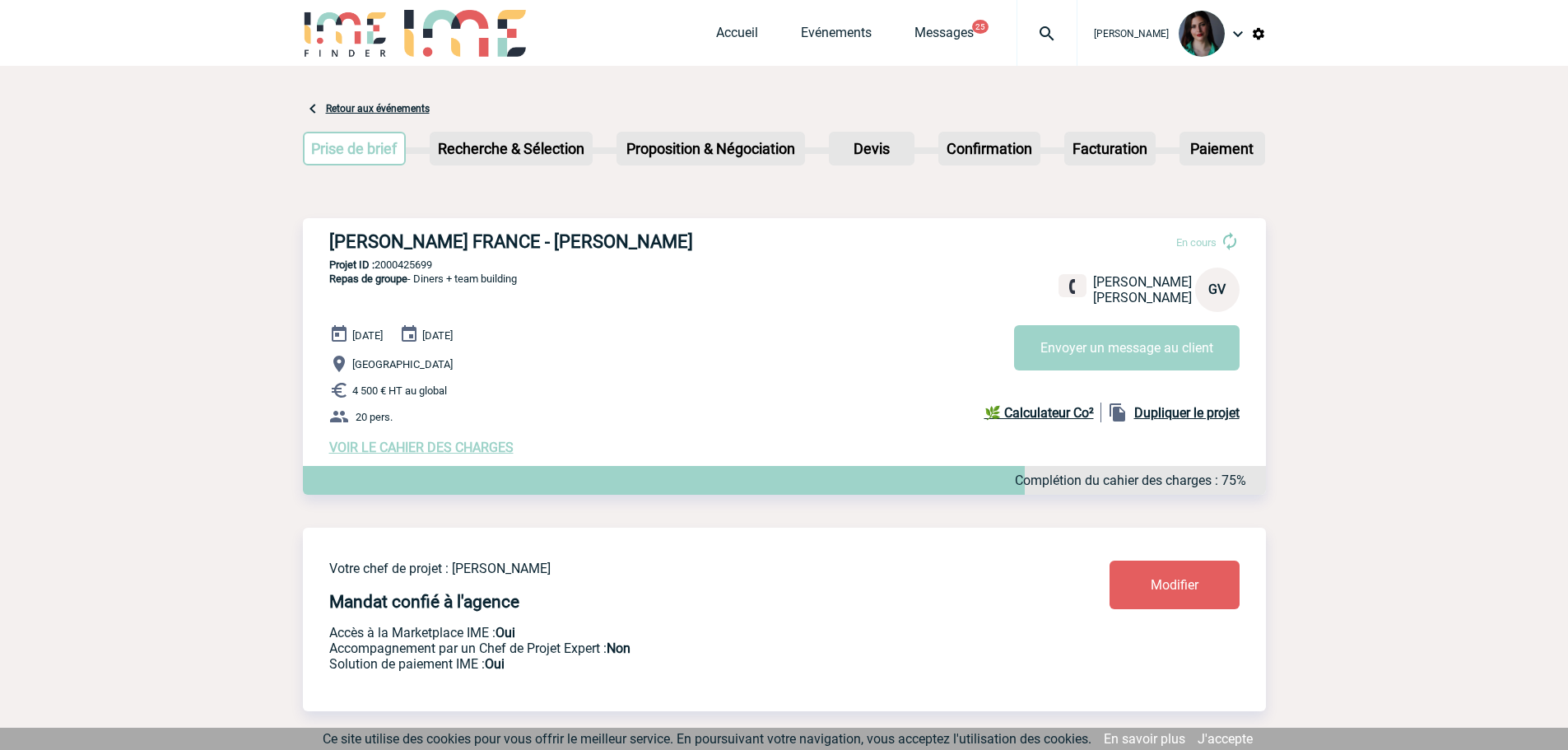
copy p "2000425699"
